Goal: Navigation & Orientation: Find specific page/section

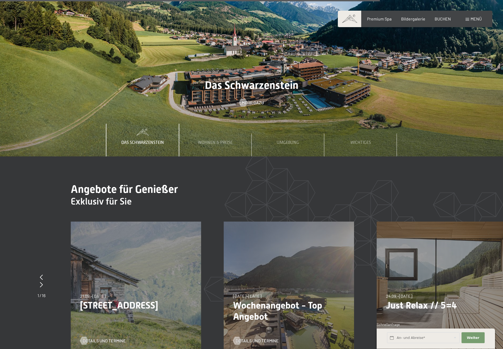
scroll to position [2015, 0]
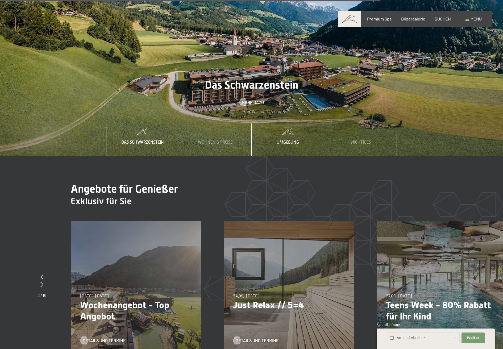
click at [286, 140] on span "Umgebung" at bounding box center [287, 142] width 22 height 5
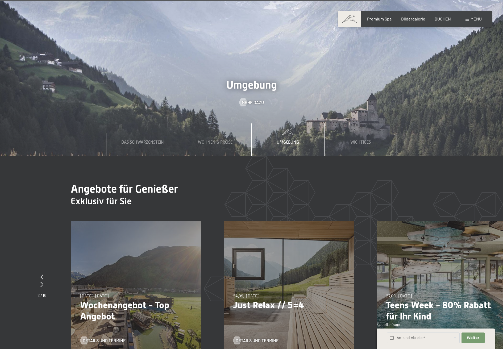
click at [285, 140] on span "Umgebung" at bounding box center [287, 142] width 22 height 5
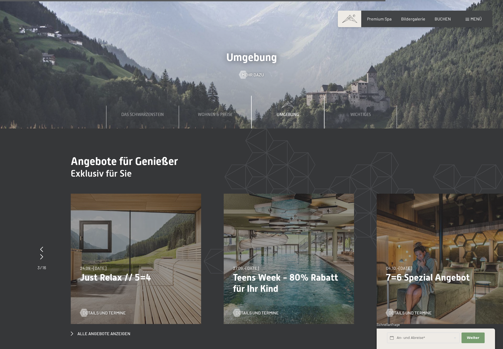
scroll to position [2035, 0]
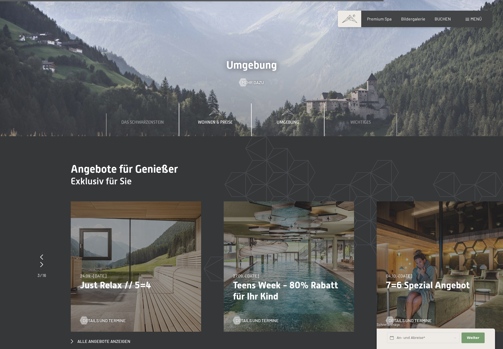
click at [207, 120] on span "Wohnen & Preise" at bounding box center [215, 122] width 35 height 5
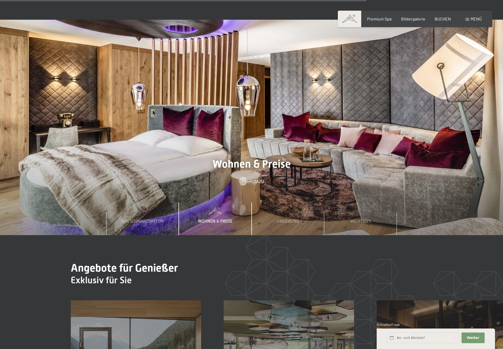
scroll to position [1881, 0]
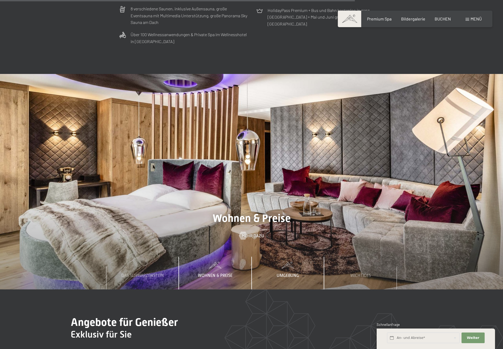
click at [288, 257] on div "Umgebung" at bounding box center [287, 273] width 30 height 32
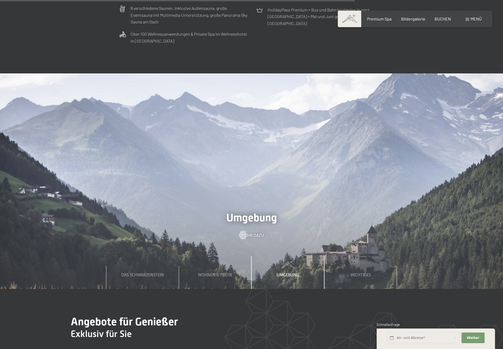
scroll to position [1883, 0]
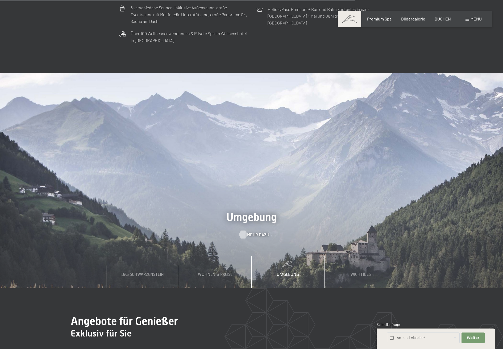
click at [254, 232] on span "Mehr dazu" at bounding box center [258, 235] width 22 height 6
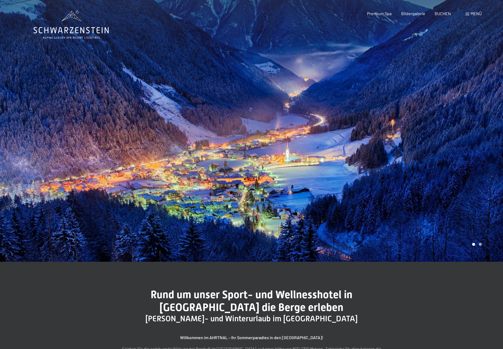
click at [488, 196] on div at bounding box center [376, 131] width 251 height 262
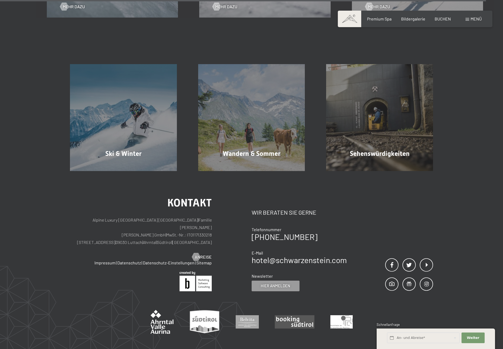
scroll to position [1847, 0]
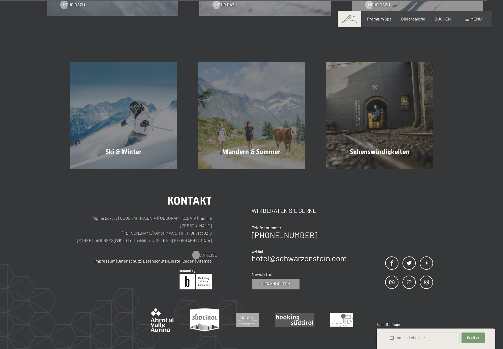
click at [208, 252] on span "Anreise" at bounding box center [208, 255] width 17 height 6
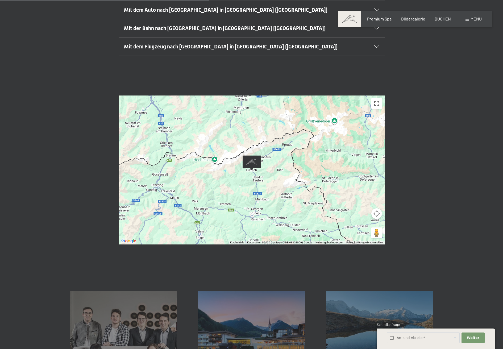
scroll to position [185, 0]
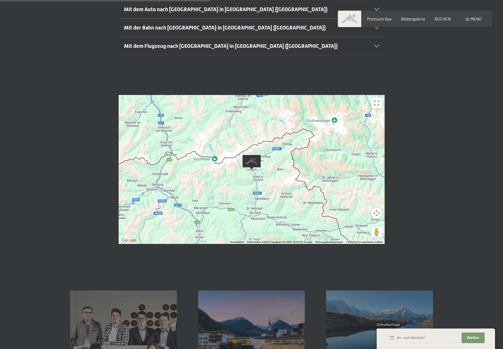
click at [377, 208] on button "Kamerasteuerung für die Karte" at bounding box center [376, 213] width 11 height 11
click at [363, 194] on button "Vergrößern" at bounding box center [363, 199] width 11 height 11
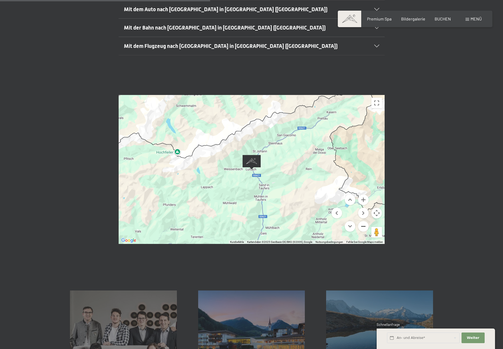
click at [365, 221] on button "Verkleinern" at bounding box center [363, 226] width 11 height 11
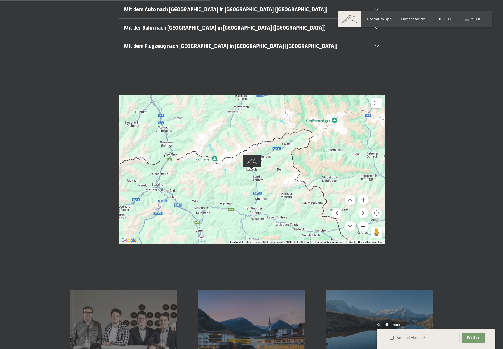
click at [364, 221] on button "Verkleinern" at bounding box center [363, 226] width 11 height 11
